Goal: Transaction & Acquisition: Purchase product/service

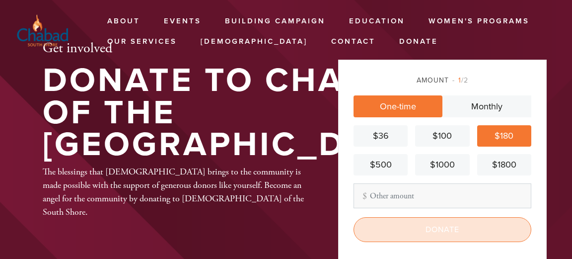
click at [448, 231] on input "Donate" at bounding box center [443, 229] width 178 height 25
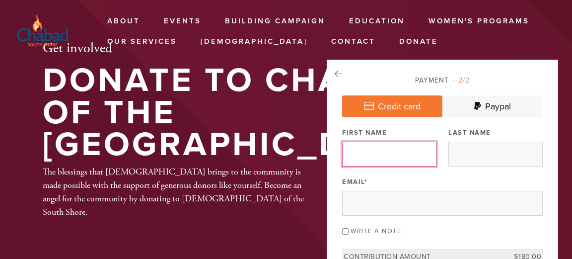
click at [361, 153] on input "First Name" at bounding box center [389, 154] width 94 height 25
type input "[PERSON_NAME]"
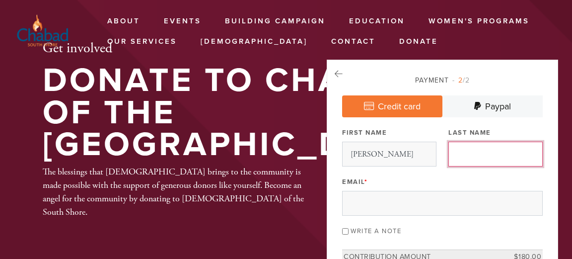
click at [461, 153] on input "Last Name" at bounding box center [496, 154] width 94 height 25
type input "[PERSON_NAME]"
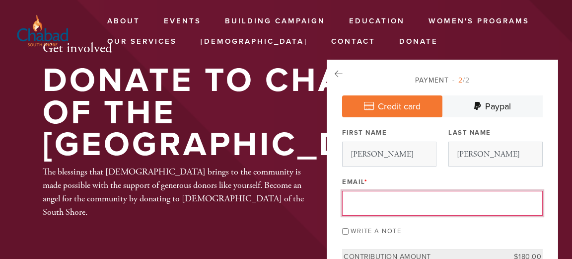
click at [366, 208] on input "Email *" at bounding box center [442, 203] width 201 height 25
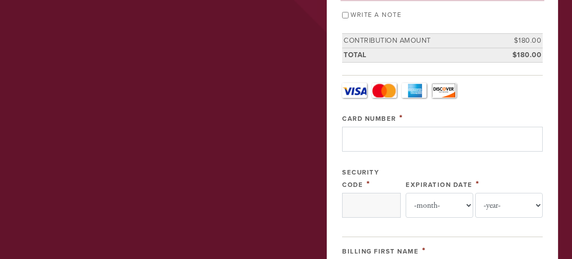
scroll to position [220, 0]
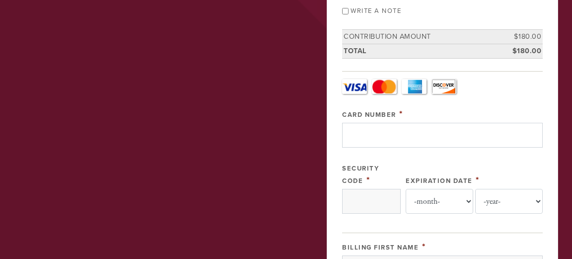
type input "[EMAIL_ADDRESS][DOMAIN_NAME]"
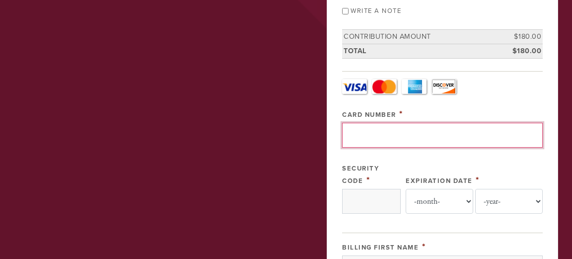
click at [366, 137] on input "Card Number" at bounding box center [442, 135] width 201 height 25
type input "[CREDIT_CARD_NUMBER]"
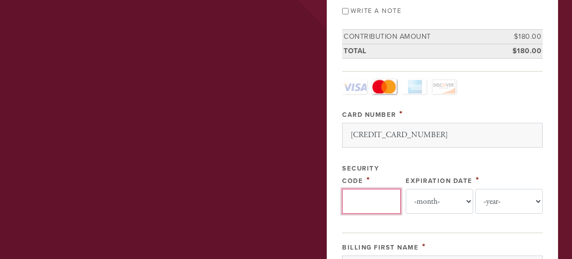
click at [382, 198] on input "Security Code" at bounding box center [371, 201] width 59 height 25
type input "478"
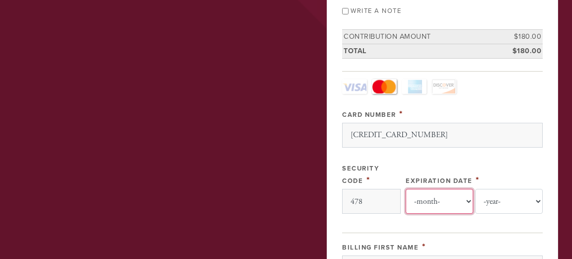
click at [433, 193] on select "-month- 01 02 03 04 05 06 07 08 09 10 11 12" at bounding box center [440, 201] width 68 height 25
select select "1"
click at [410, 189] on select "-month- 01 02 03 04 05 06 07 08 09 10 11 12" at bounding box center [440, 201] width 68 height 25
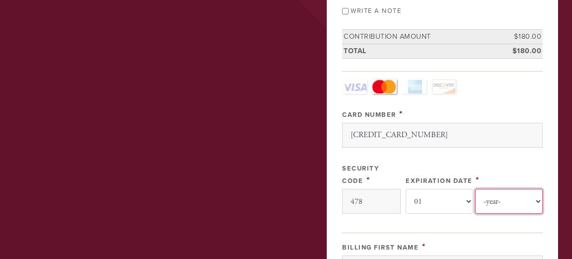
click at [505, 205] on select "-year- 2025 2026 2027 2028 2029 2030 2031 2032 2033 2034 2035" at bounding box center [509, 201] width 68 height 25
select select "2028"
click at [475, 189] on select "-year- 2025 2026 2027 2028 2029 2030 2031 2032 2033 2034 2035" at bounding box center [509, 201] width 68 height 25
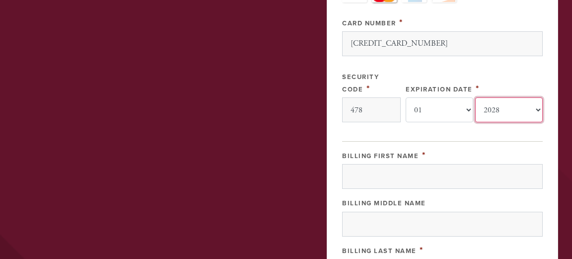
scroll to position [312, 0]
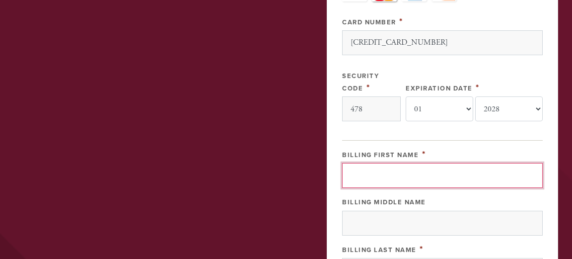
click at [383, 174] on input "Billing First Name" at bounding box center [442, 175] width 201 height 25
drag, startPoint x: 385, startPoint y: 173, endPoint x: 424, endPoint y: 173, distance: 39.2
click at [424, 173] on input "Rafael Blyakher" at bounding box center [442, 175] width 201 height 25
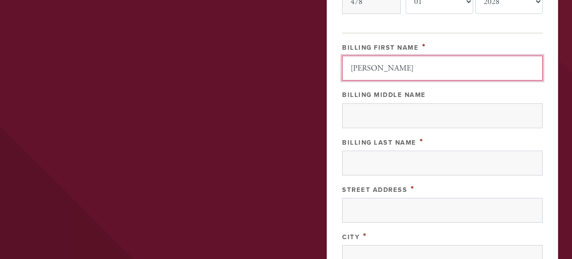
scroll to position [422, 0]
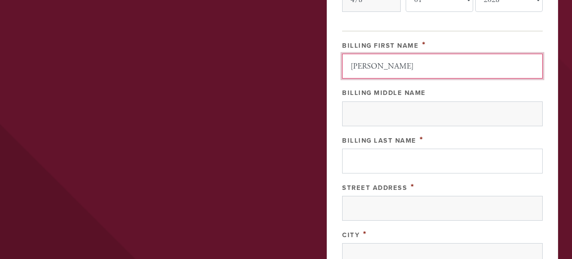
type input "Rafael"
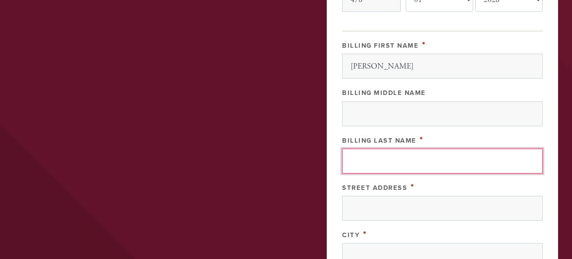
click at [380, 162] on input "Billing Last Name" at bounding box center [442, 161] width 201 height 25
paste input "Blyakher"
type input "Blyakher"
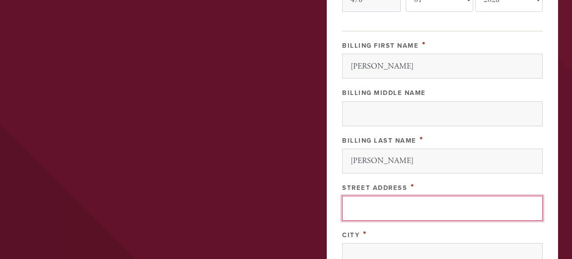
click at [366, 202] on input "Street Address" at bounding box center [442, 208] width 201 height 25
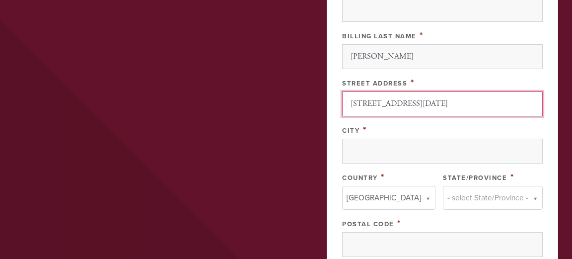
scroll to position [536, 0]
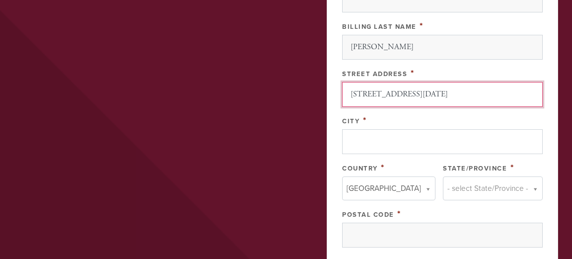
type input "159 Noel Street"
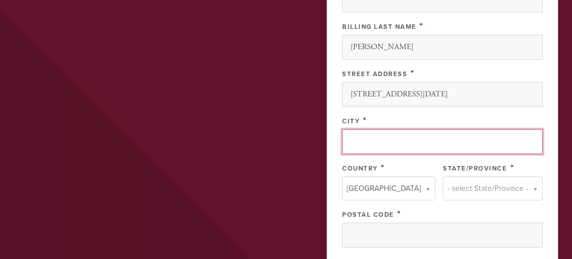
click at [377, 137] on input "City" at bounding box center [442, 141] width 201 height 25
type input "Staten Island"
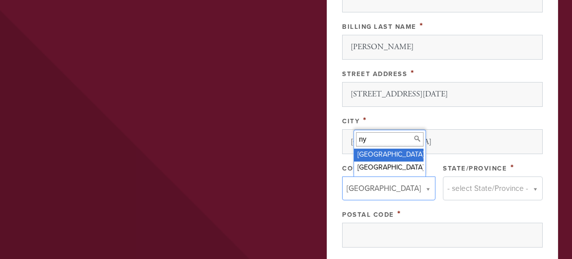
type input "n"
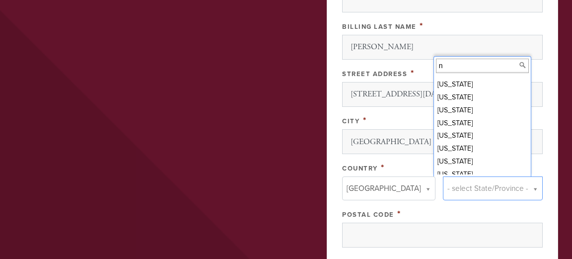
scroll to position [192, 0]
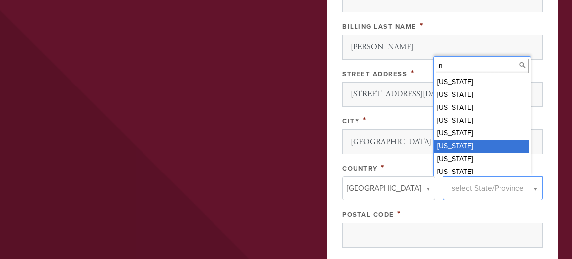
type input "n"
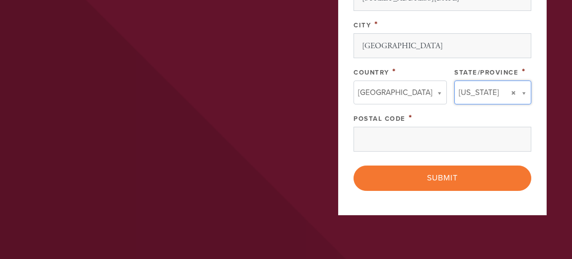
scroll to position [639, 0]
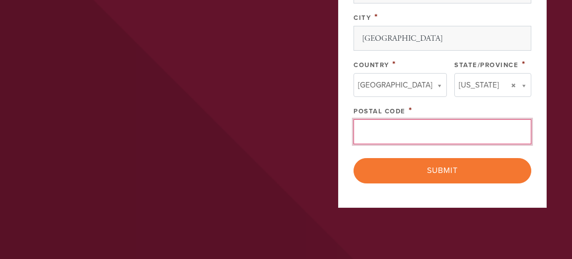
click at [369, 134] on input "Postal Code" at bounding box center [443, 131] width 178 height 25
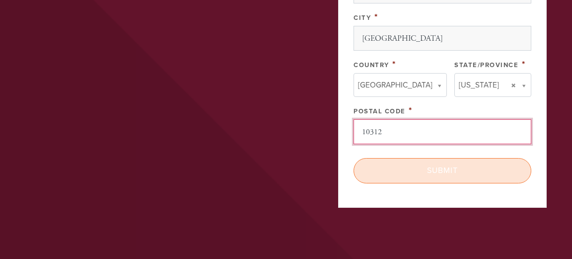
type input "10312"
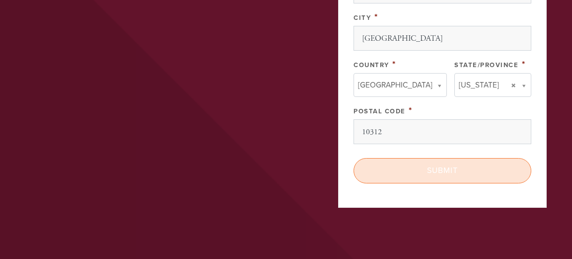
click at [447, 167] on input "Submit" at bounding box center [443, 170] width 178 height 25
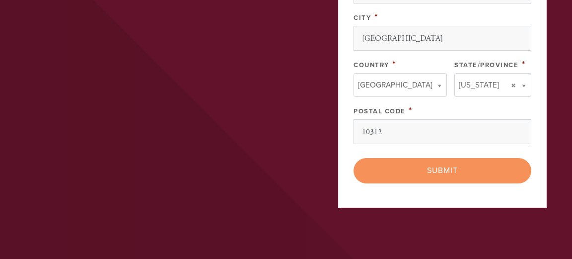
click at [438, 171] on div "< Previous Page Submit" at bounding box center [443, 170] width 178 height 25
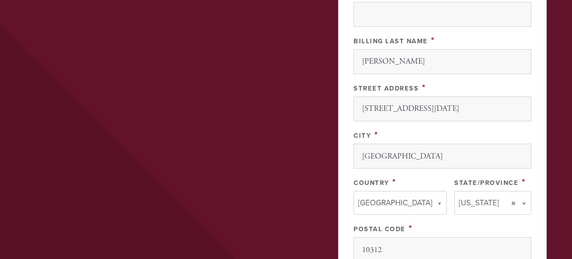
scroll to position [519, 0]
